Goal: Transaction & Acquisition: Book appointment/travel/reservation

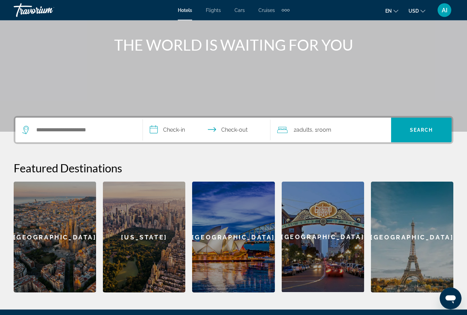
scroll to position [74, 0]
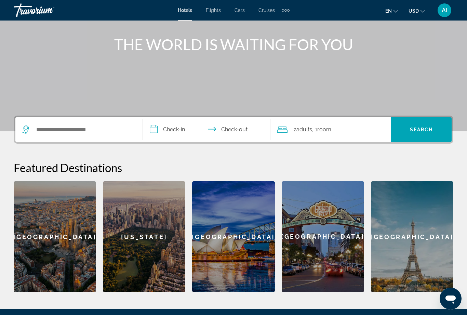
click at [402, 234] on div "Paris" at bounding box center [412, 236] width 82 height 111
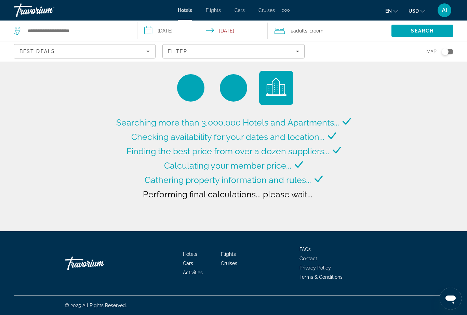
type input "**********"
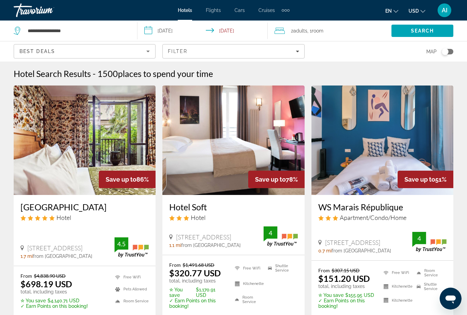
click at [173, 28] on input "**********" at bounding box center [203, 31] width 133 height 23
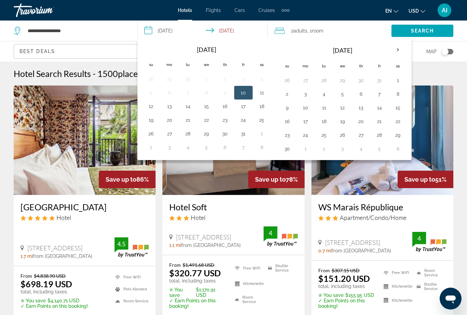
click at [397, 79] on button "1" at bounding box center [397, 80] width 11 height 10
click at [305, 96] on button "3" at bounding box center [305, 94] width 11 height 10
type input "**********"
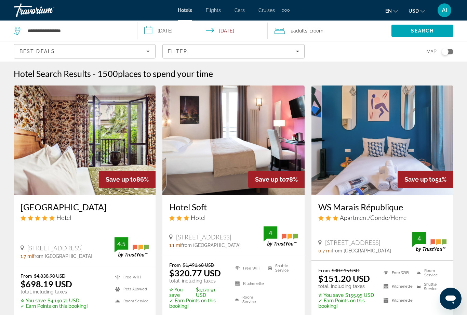
click at [434, 32] on span "Search" at bounding box center [422, 31] width 62 height 16
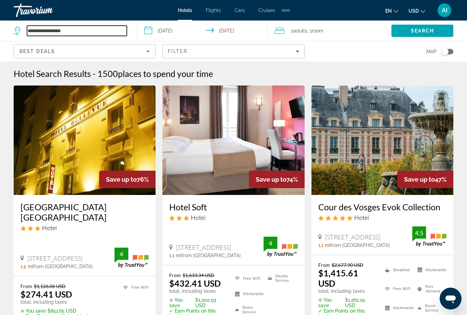
click at [87, 32] on input "**********" at bounding box center [77, 31] width 100 height 10
type input "*"
click at [424, 26] on span "Search" at bounding box center [422, 31] width 62 height 16
click at [426, 30] on span "Search" at bounding box center [422, 30] width 23 height 5
click at [15, 28] on icon "Search widget" at bounding box center [18, 31] width 8 height 8
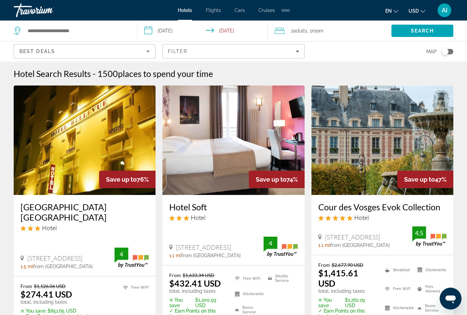
click at [34, 13] on div "Travorium" at bounding box center [48, 10] width 68 height 18
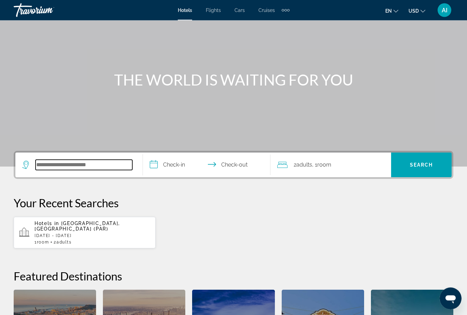
click at [37, 162] on input "Search hotel destination" at bounding box center [84, 165] width 97 height 10
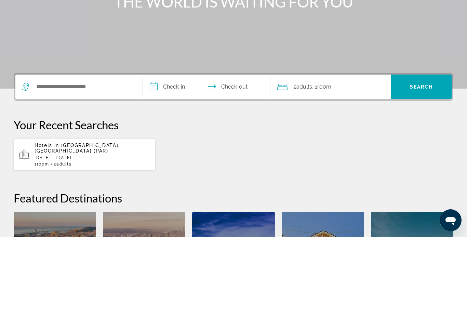
click at [406, 196] on p "Your Recent Searches" at bounding box center [233, 203] width 439 height 14
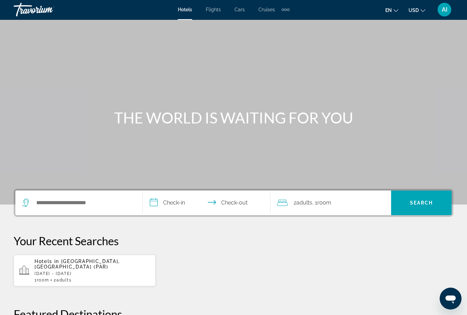
scroll to position [0, 0]
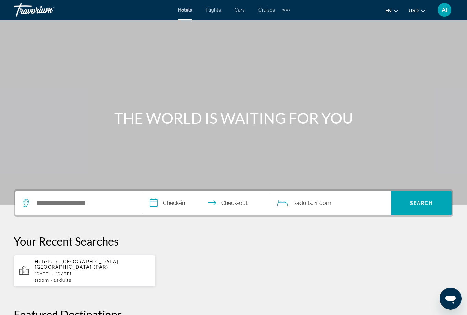
click at [289, 6] on div "Extra navigation items" at bounding box center [285, 10] width 8 height 10
click at [210, 256] on div "Hotels in Paris, France (PAR) Sat, 01 Nov - Mon, 03 Nov 1 Room rooms 2 Adult Ad…" at bounding box center [233, 270] width 439 height 32
click at [38, 202] on input "Search hotel destination" at bounding box center [84, 203] width 97 height 10
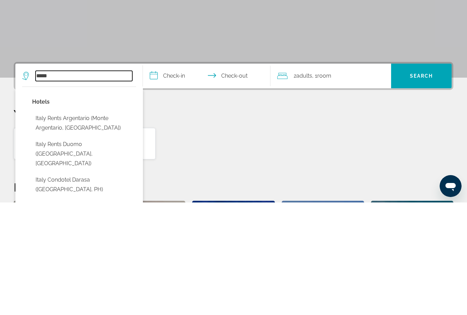
scroll to position [15, 0]
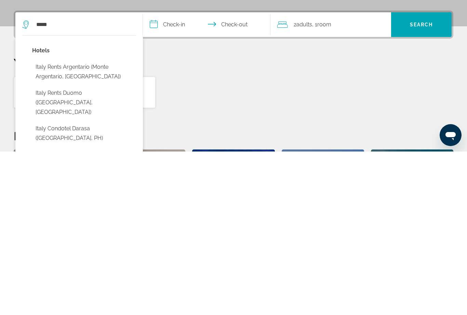
click at [51, 224] on button "Italy Rents Argentario (Monte Argentario, IT)" at bounding box center [84, 235] width 104 height 23
type input "**********"
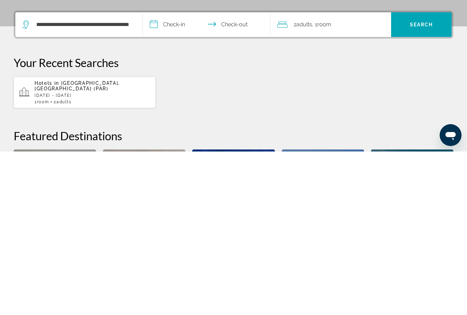
click at [178, 176] on input "**********" at bounding box center [208, 189] width 130 height 27
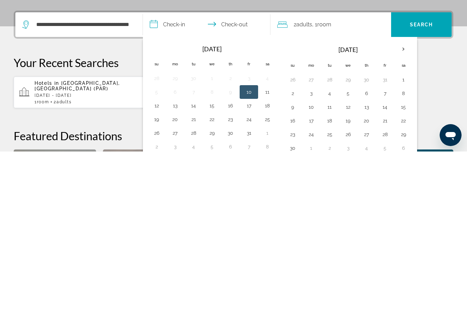
scroll to position [167, 0]
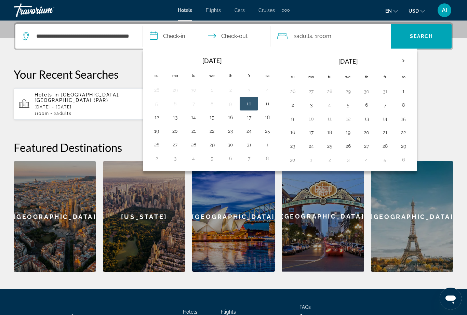
click at [403, 90] on button "1" at bounding box center [403, 91] width 11 height 10
click at [312, 106] on button "3" at bounding box center [310, 105] width 11 height 10
type input "**********"
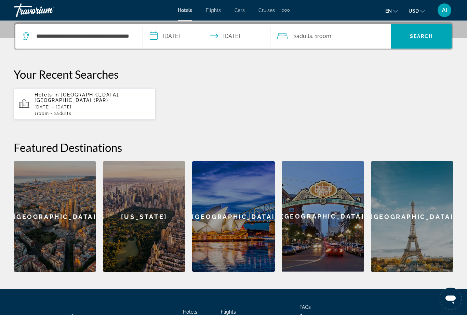
click at [412, 39] on span "Search" at bounding box center [421, 35] width 23 height 5
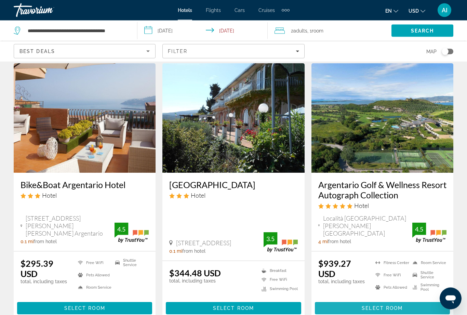
scroll to position [21, 0]
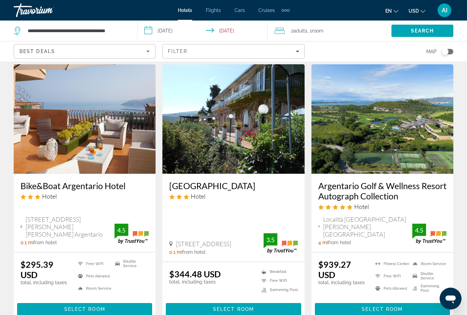
click at [59, 119] on img "Main content" at bounding box center [85, 118] width 142 height 109
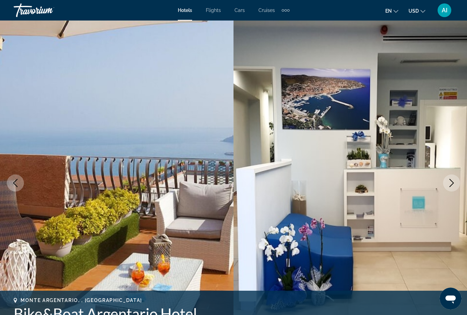
click at [449, 182] on icon "Next image" at bounding box center [451, 183] width 8 height 8
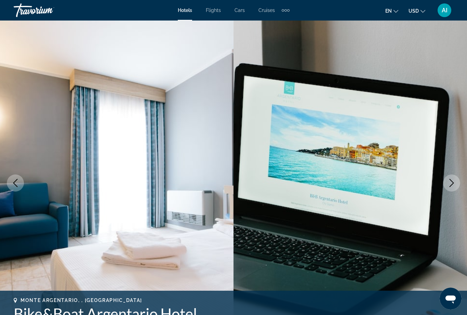
click at [457, 180] on button "Next image" at bounding box center [451, 182] width 17 height 17
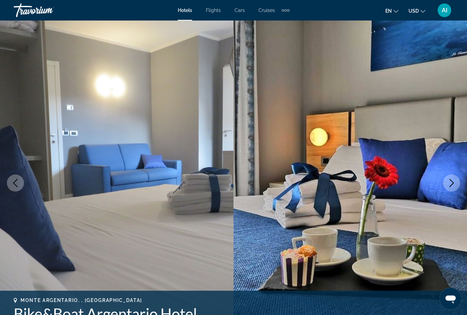
click at [452, 183] on icon "Next image" at bounding box center [451, 183] width 4 height 8
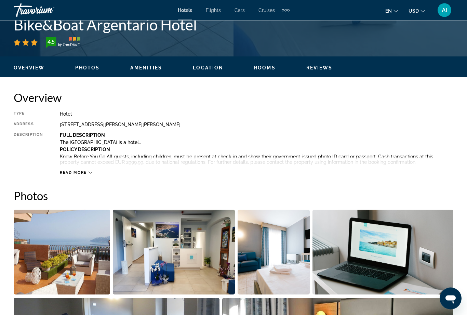
scroll to position [289, 0]
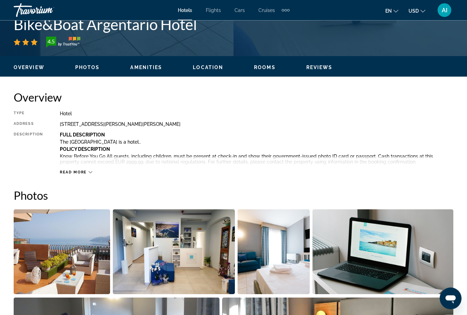
click at [74, 170] on span "Read more" at bounding box center [73, 172] width 27 height 4
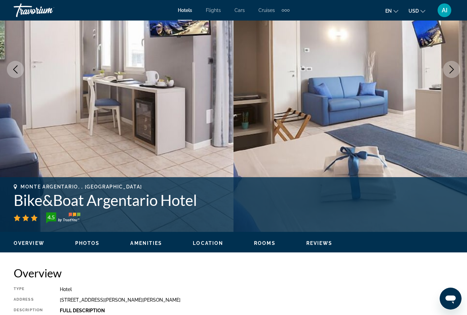
scroll to position [113, 0]
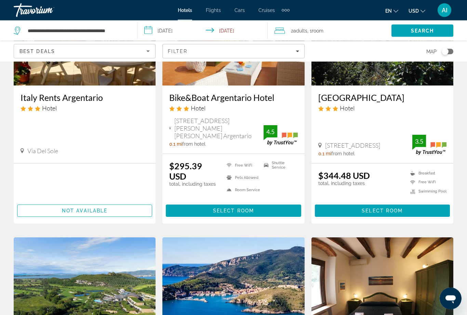
scroll to position [122, 0]
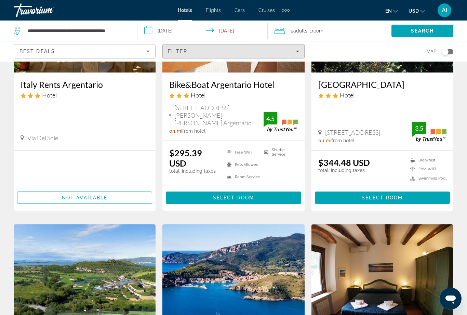
click at [291, 49] on div "Filter" at bounding box center [233, 51] width 131 height 5
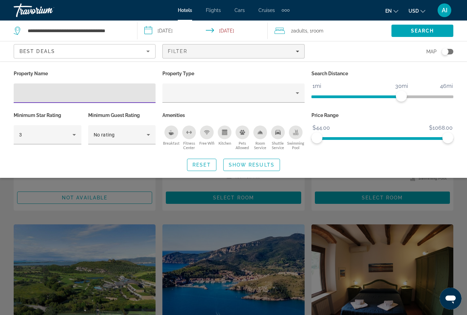
click at [297, 56] on span "Filters" at bounding box center [233, 51] width 141 height 16
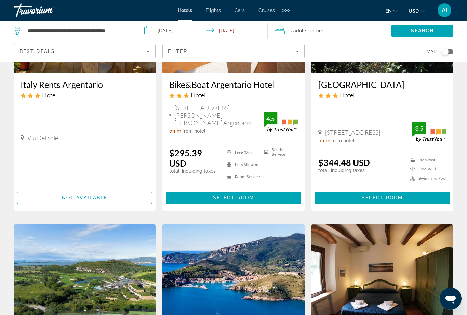
click at [39, 51] on span "Best Deals" at bounding box center [37, 51] width 36 height 5
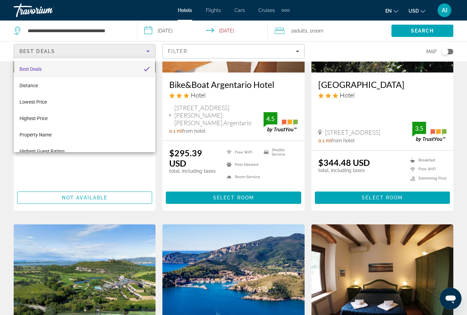
click at [40, 49] on div at bounding box center [233, 157] width 467 height 315
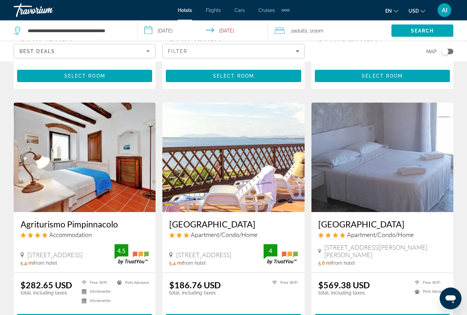
scroll to position [753, 0]
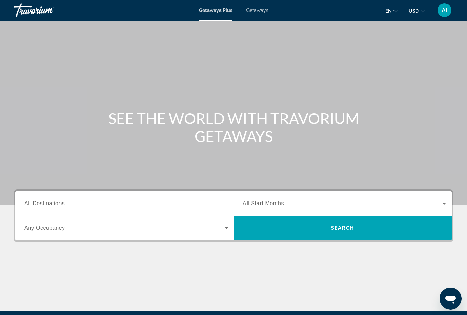
click at [222, 231] on icon "Search widget" at bounding box center [226, 228] width 8 height 8
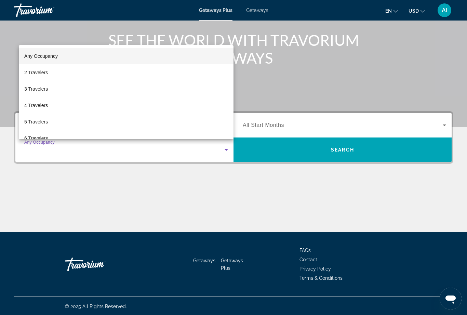
scroll to position [79, 0]
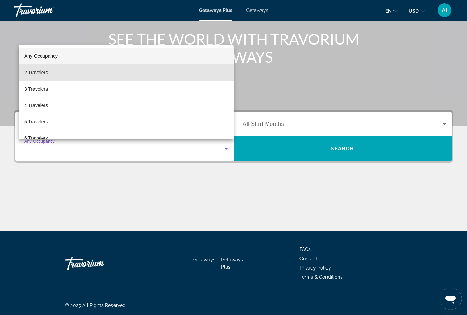
click at [32, 75] on span "2 Travelers" at bounding box center [36, 72] width 24 height 8
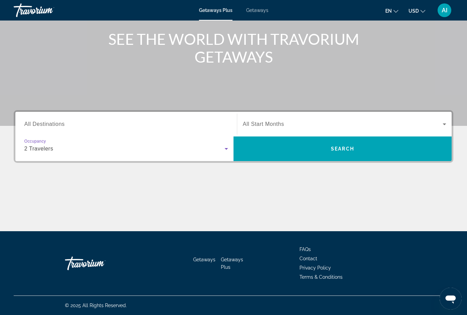
click at [202, 123] on input "Destination All Destinations" at bounding box center [126, 124] width 204 height 8
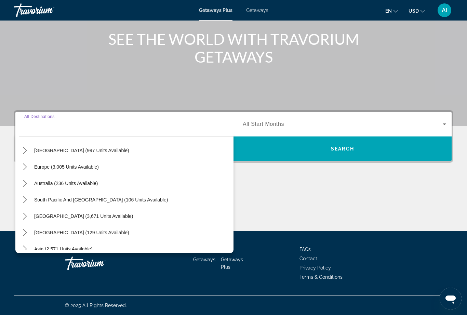
scroll to position [71, 0]
click at [110, 162] on div "Europe (3,005 units available)" at bounding box center [126, 166] width 215 height 16
click at [50, 170] on span "Select destination: Europe (3,005 units available)" at bounding box center [66, 166] width 71 height 16
type input "**********"
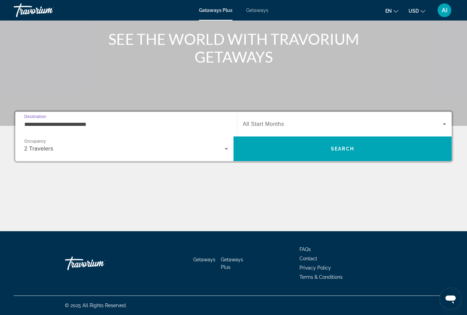
click at [330, 121] on span "Search widget" at bounding box center [343, 124] width 200 height 8
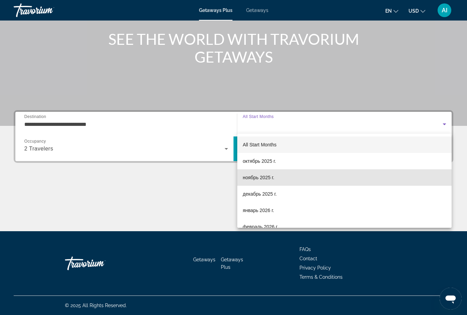
click at [278, 180] on mat-option "ноябрь 2025 г." at bounding box center [344, 177] width 214 height 16
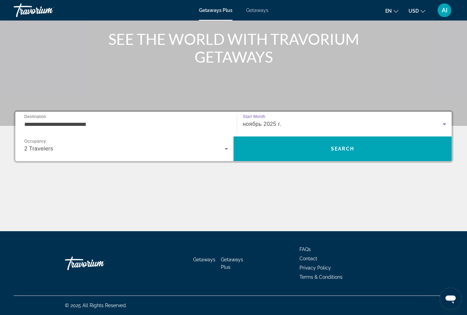
click at [314, 149] on span "Search" at bounding box center [342, 148] width 218 height 16
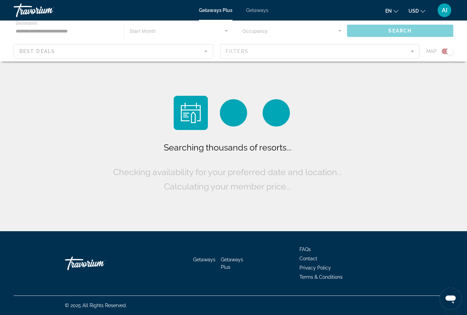
scroll to position [22, 0]
